Goal: Information Seeking & Learning: Learn about a topic

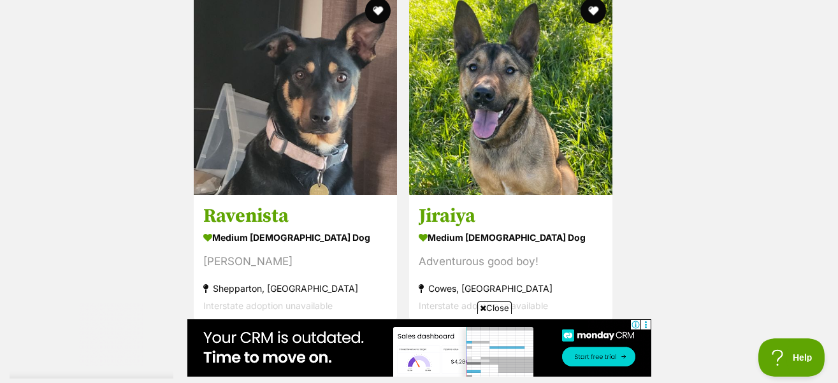
scroll to position [3076, 0]
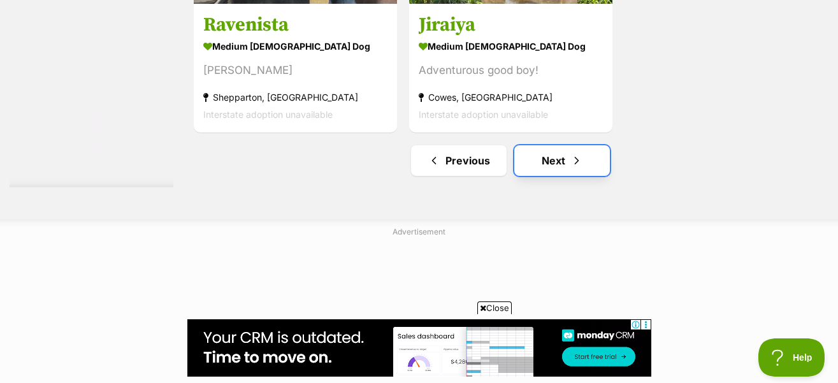
click at [549, 147] on link "Next" at bounding box center [562, 160] width 96 height 31
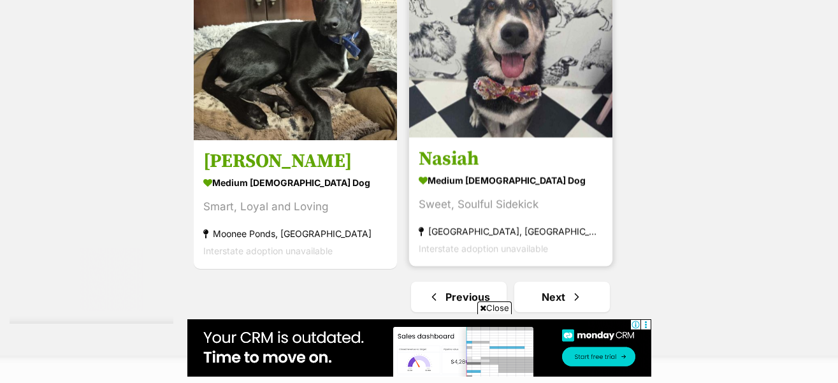
scroll to position [2996, 0]
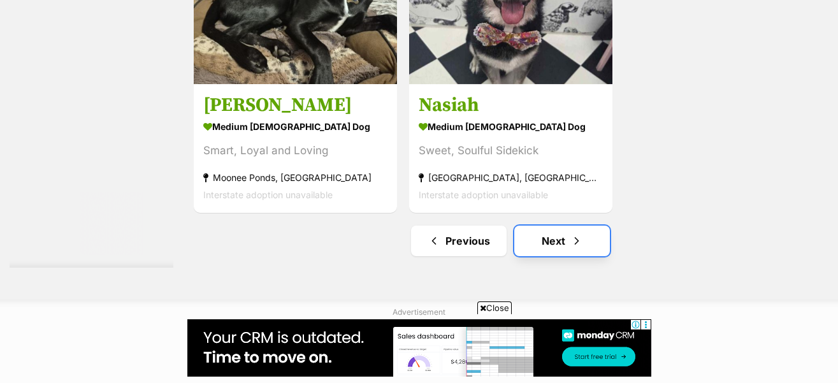
click at [549, 226] on link "Next" at bounding box center [562, 241] width 96 height 31
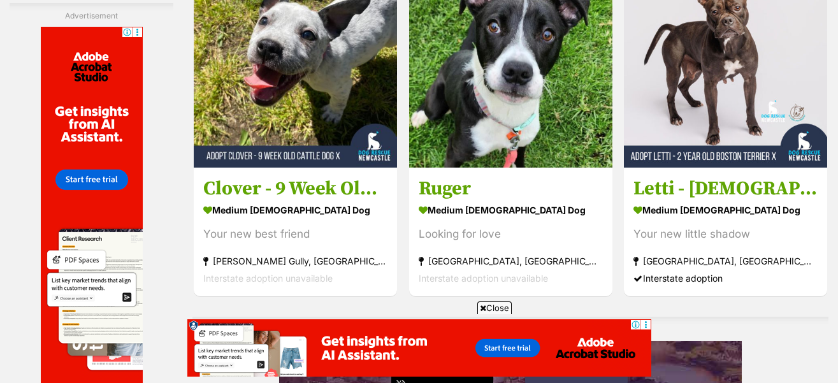
scroll to position [3202, 0]
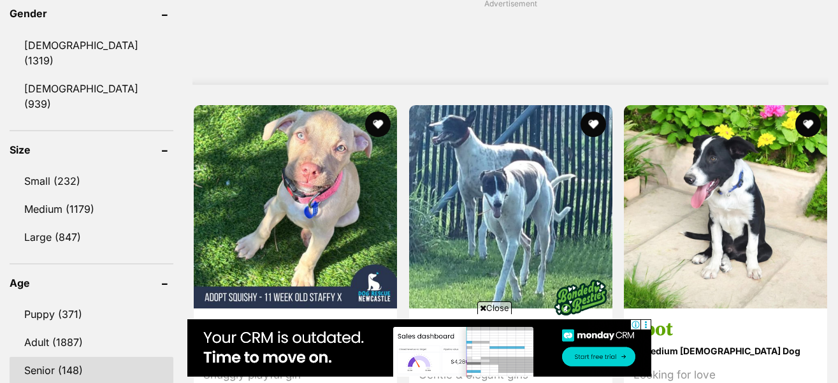
click at [69, 357] on link "Senior (148)" at bounding box center [92, 370] width 164 height 27
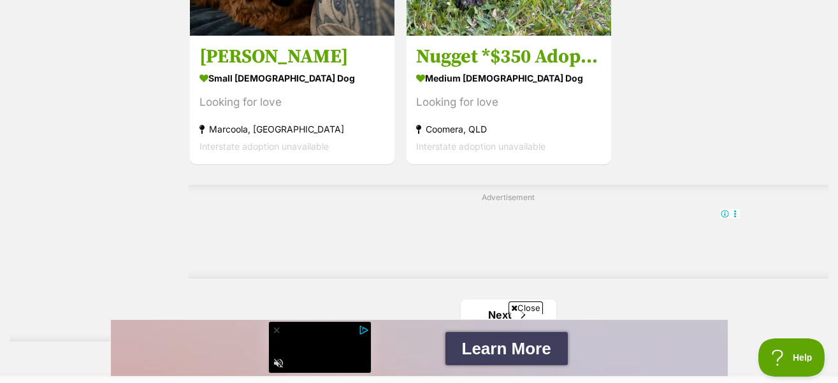
scroll to position [2996, 0]
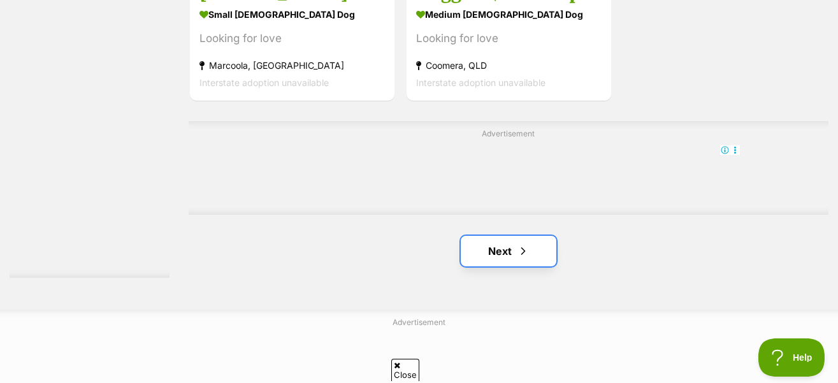
click at [507, 236] on link "Next" at bounding box center [509, 251] width 96 height 31
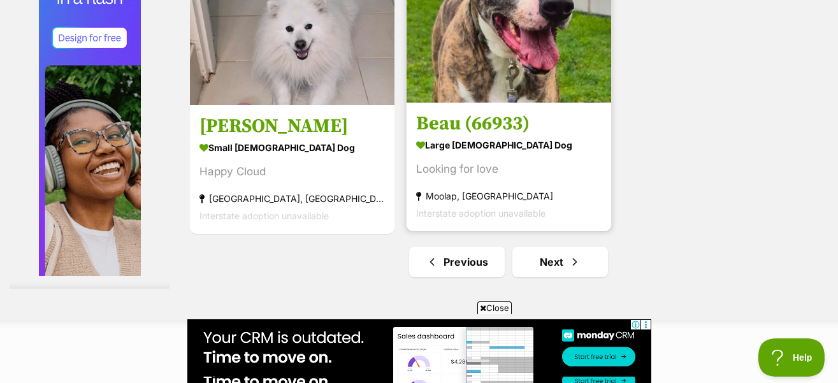
scroll to position [3007, 0]
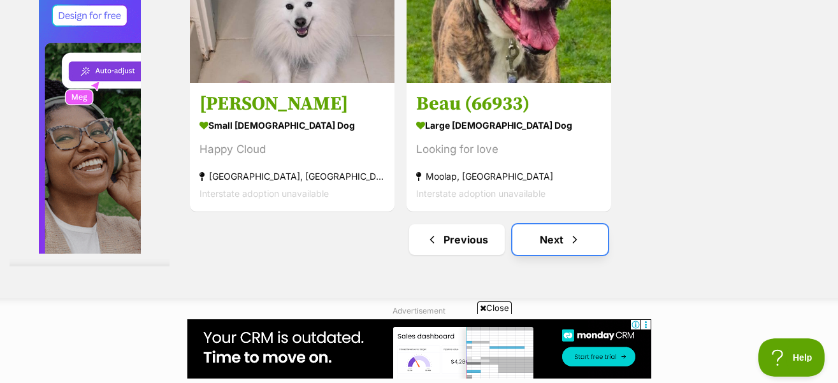
click at [560, 224] on link "Next" at bounding box center [560, 239] width 96 height 31
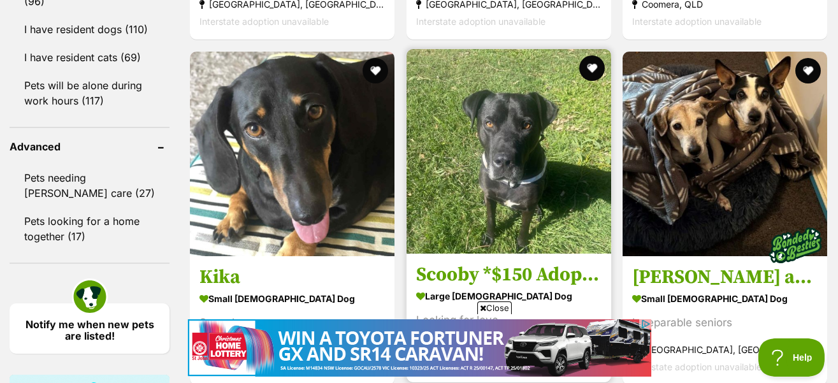
click at [532, 94] on img at bounding box center [509, 151] width 205 height 205
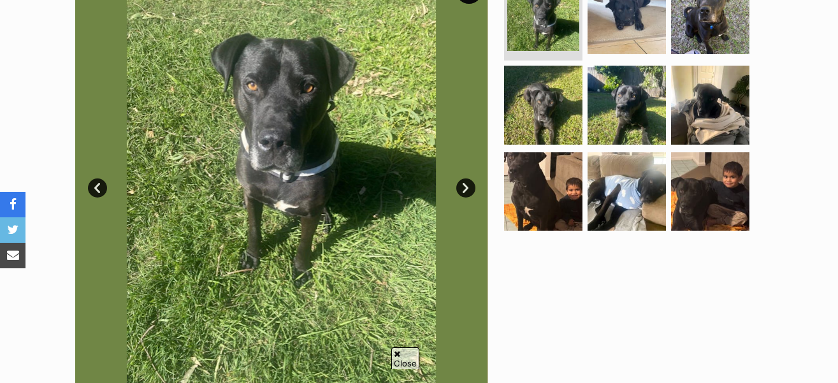
click at [461, 178] on link "Next" at bounding box center [465, 187] width 19 height 19
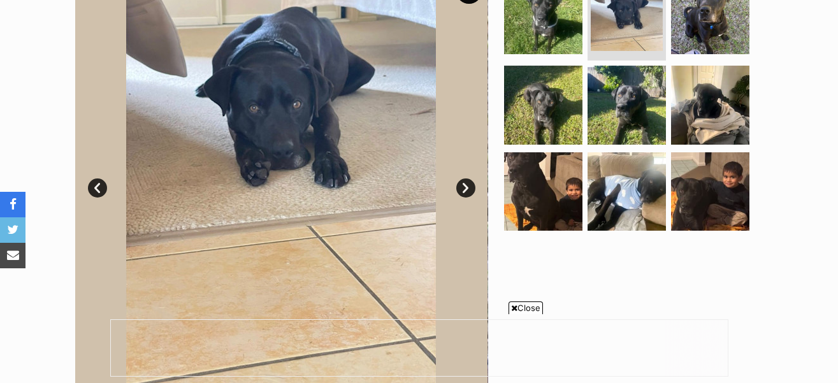
click at [461, 178] on link "Next" at bounding box center [465, 187] width 19 height 19
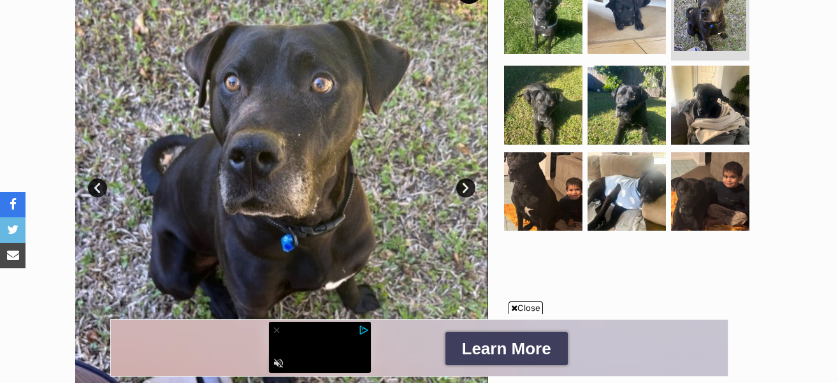
click at [461, 178] on link "Next" at bounding box center [465, 187] width 19 height 19
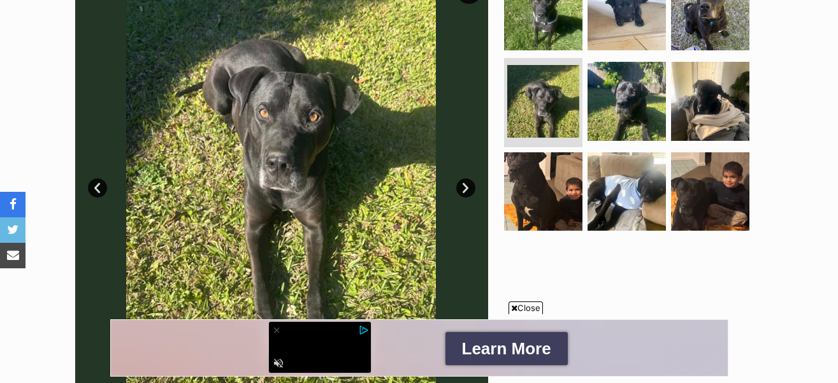
click at [467, 178] on link "Next" at bounding box center [465, 187] width 19 height 19
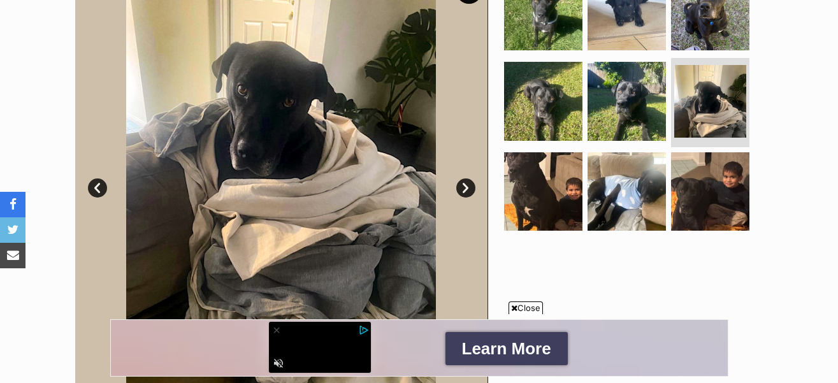
click at [467, 178] on link "Next" at bounding box center [465, 187] width 19 height 19
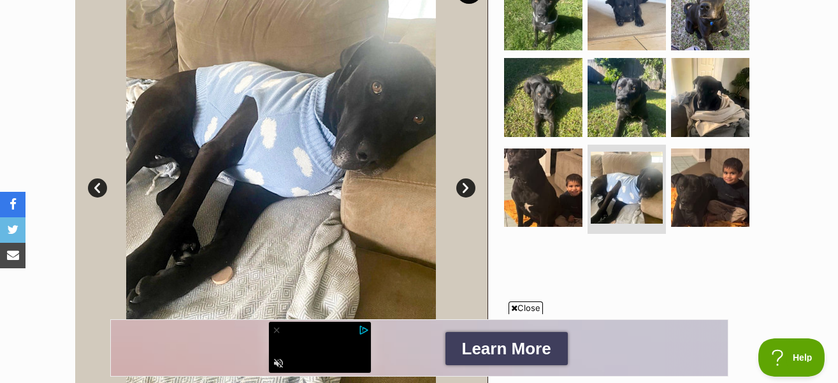
click at [467, 178] on link "Next" at bounding box center [465, 187] width 19 height 19
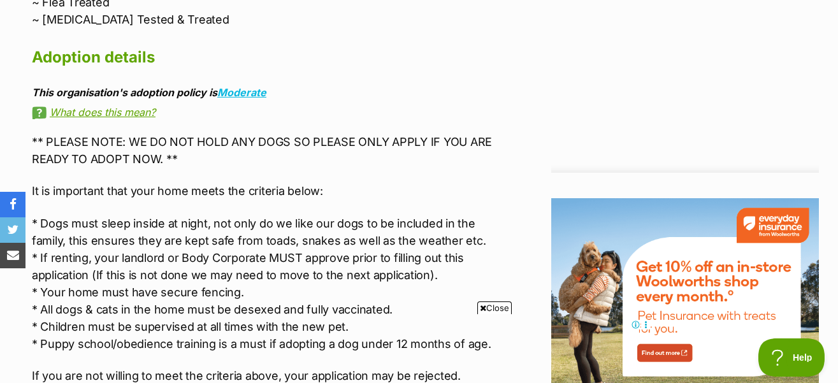
scroll to position [1466, 0]
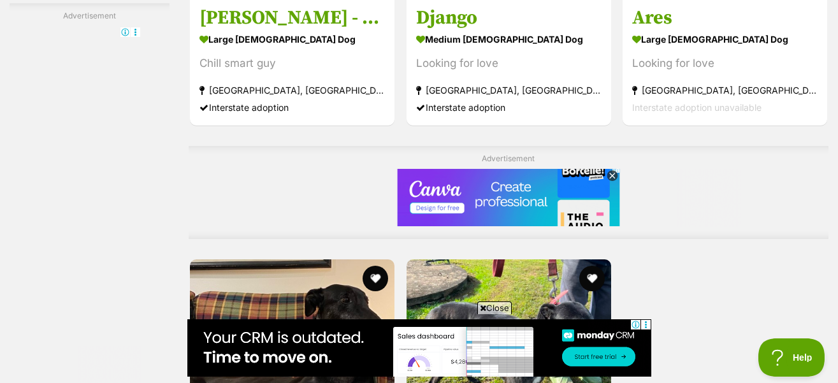
scroll to position [2872, 0]
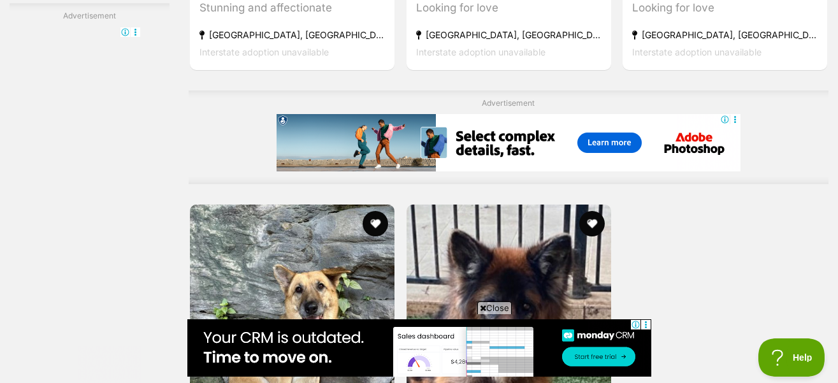
scroll to position [2932, 0]
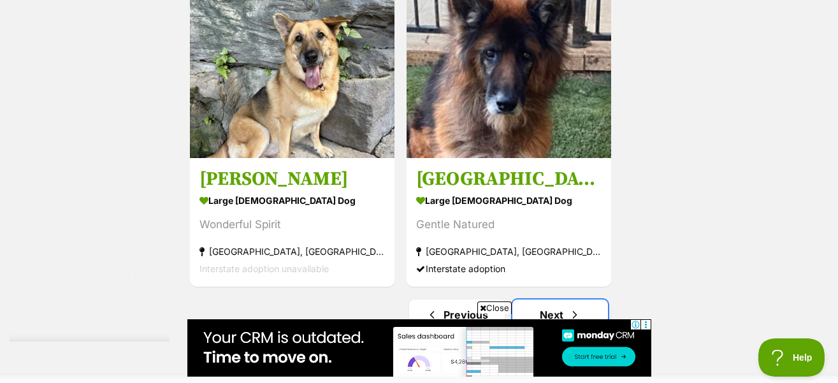
click at [576, 307] on span "Next page" at bounding box center [575, 314] width 13 height 15
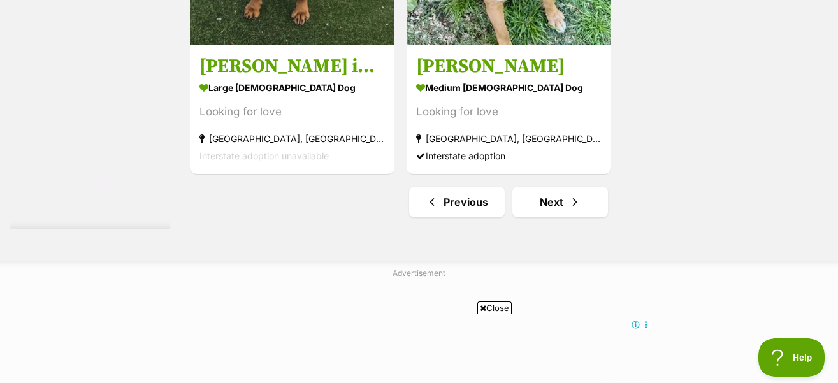
scroll to position [3060, 0]
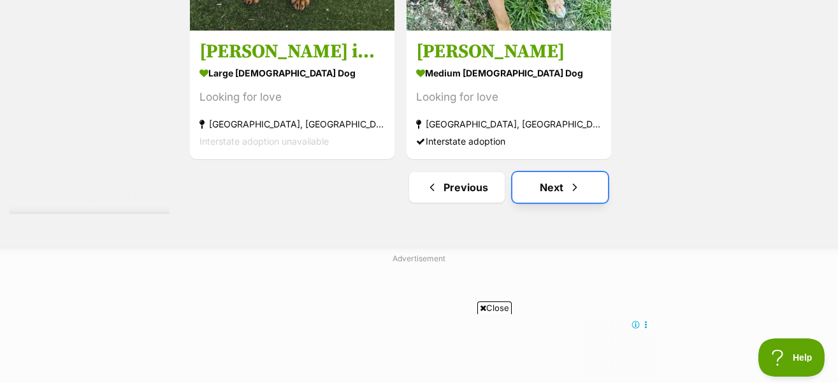
click at [555, 172] on link "Next" at bounding box center [560, 187] width 96 height 31
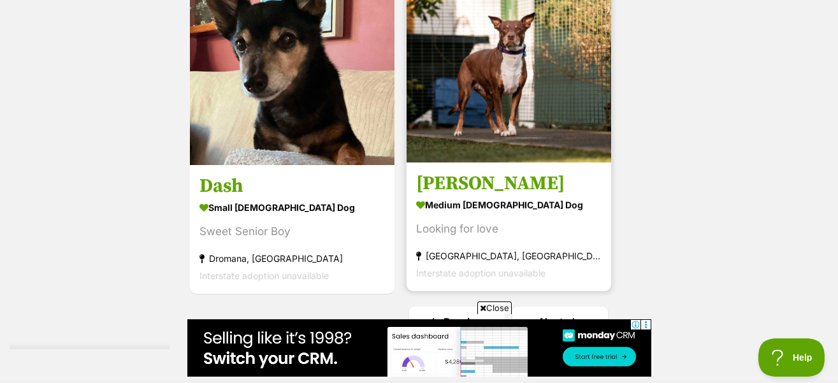
scroll to position [3060, 0]
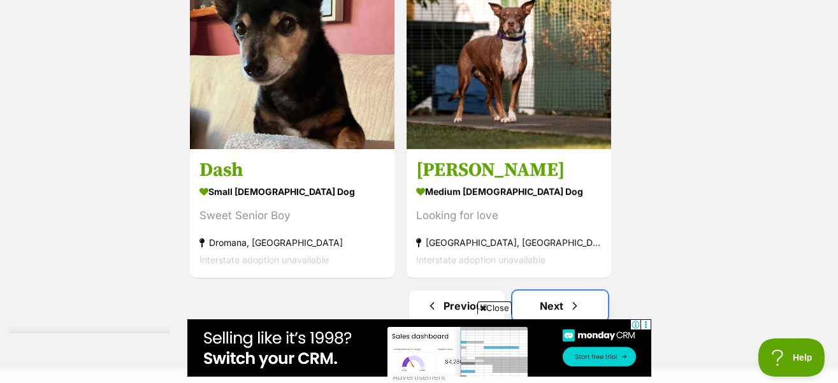
click at [544, 291] on link "Next" at bounding box center [560, 306] width 96 height 31
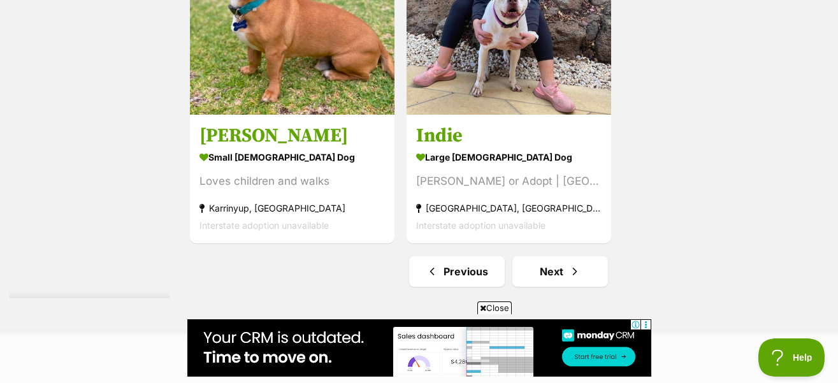
scroll to position [2996, 0]
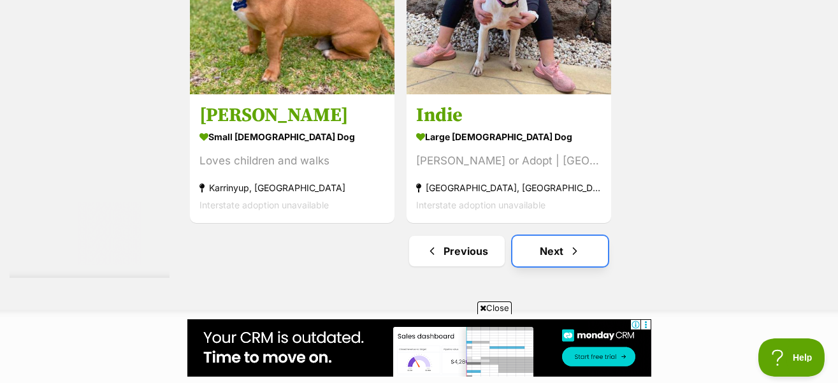
click at [578, 236] on link "Next" at bounding box center [560, 251] width 96 height 31
